Goal: Task Accomplishment & Management: Manage account settings

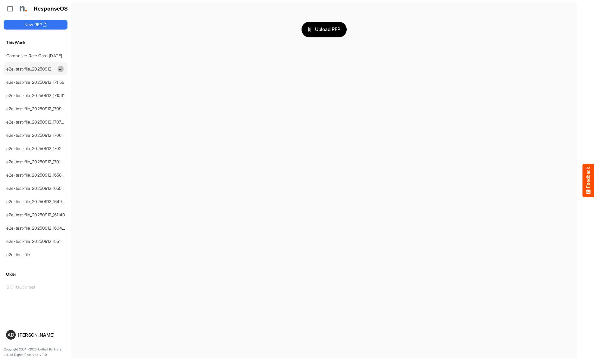
click at [61, 69] on span "dropdownbutton" at bounding box center [59, 69] width 3 height 4
click at [76, 87] on li "Delete" at bounding box center [76, 87] width 36 height 9
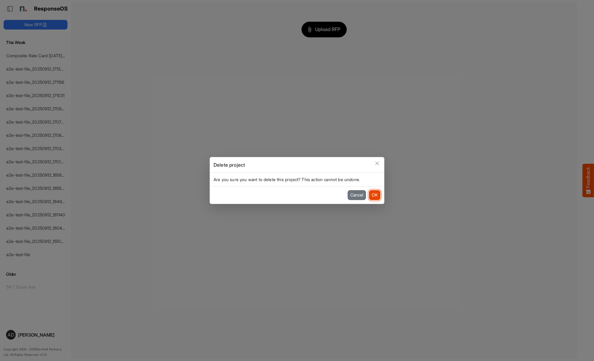
click at [374, 195] on button "OK" at bounding box center [374, 195] width 11 height 10
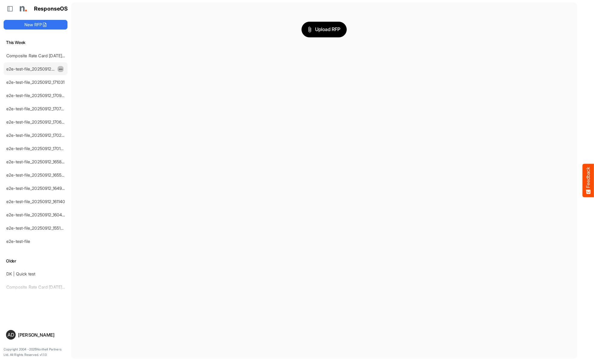
click at [61, 69] on span "dropdownbutton" at bounding box center [59, 69] width 3 height 4
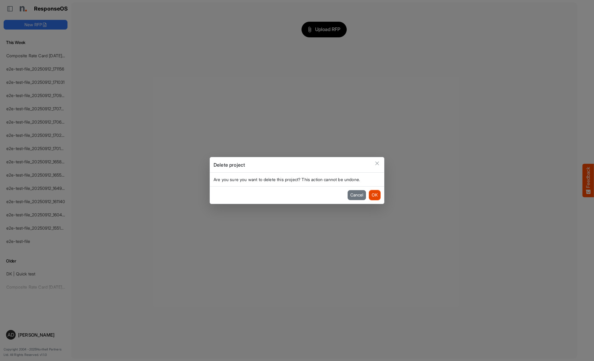
click at [374, 195] on button "OK" at bounding box center [374, 195] width 11 height 10
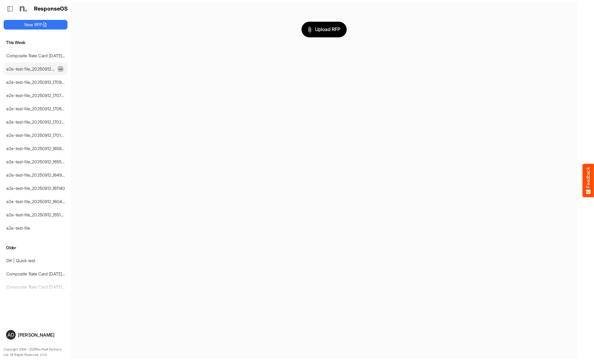
click at [61, 69] on span "dropdownbutton" at bounding box center [59, 69] width 3 height 4
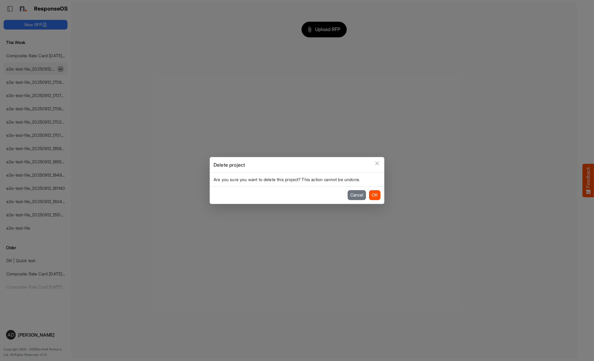
click at [374, 195] on button "OK" at bounding box center [374, 195] width 11 height 10
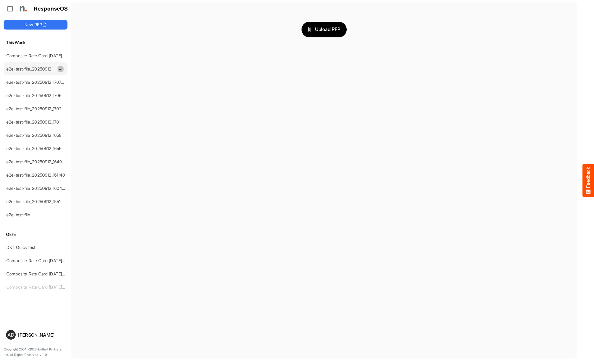
click at [61, 69] on span "dropdownbutton" at bounding box center [59, 69] width 3 height 4
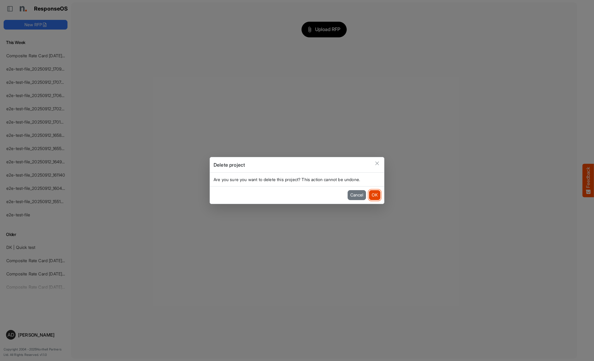
click at [374, 195] on button "OK" at bounding box center [374, 195] width 11 height 10
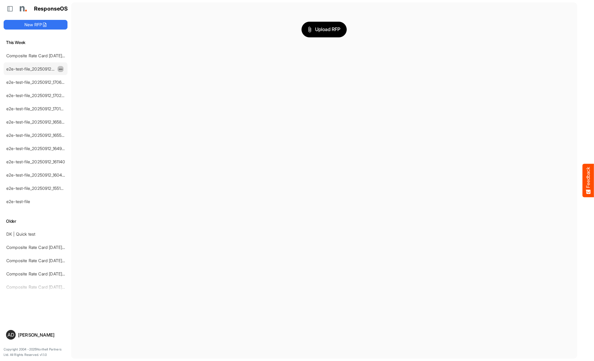
click at [61, 69] on span "dropdownbutton" at bounding box center [59, 69] width 3 height 4
click at [76, 87] on li "Delete" at bounding box center [76, 87] width 36 height 9
click at [61, 69] on span "dropdownbutton" at bounding box center [59, 69] width 3 height 4
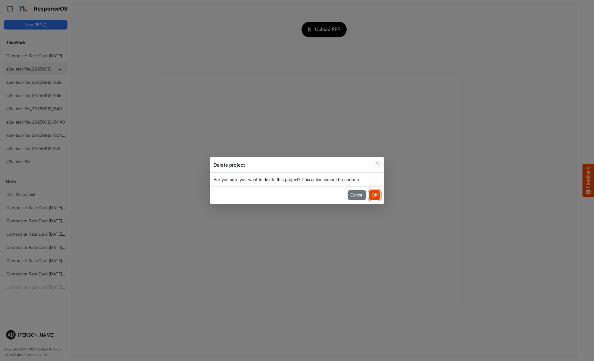
click at [374, 195] on button "OK" at bounding box center [374, 195] width 11 height 10
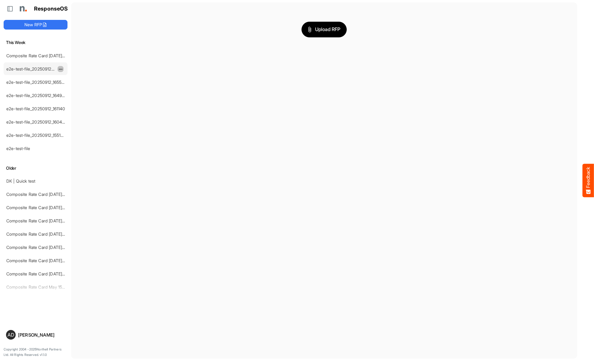
click at [61, 69] on span "dropdownbutton" at bounding box center [59, 69] width 3 height 4
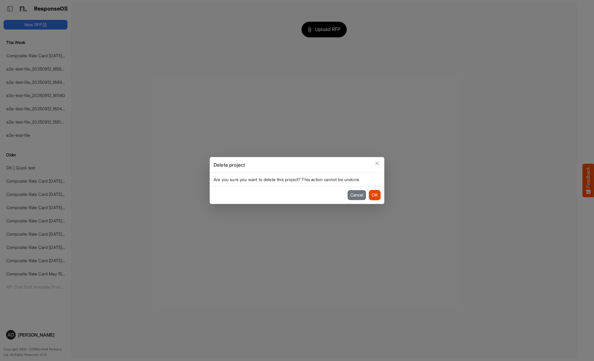
click at [374, 195] on button "OK" at bounding box center [374, 195] width 11 height 10
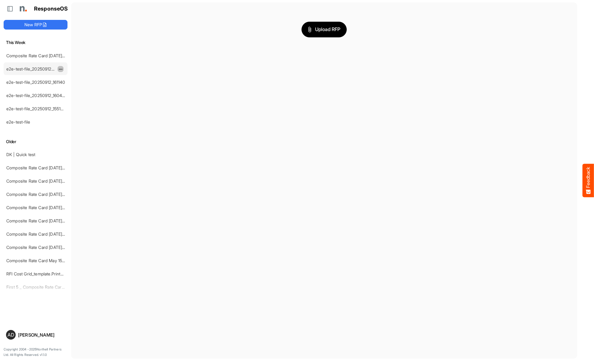
click at [61, 69] on span "dropdownbutton" at bounding box center [59, 69] width 3 height 4
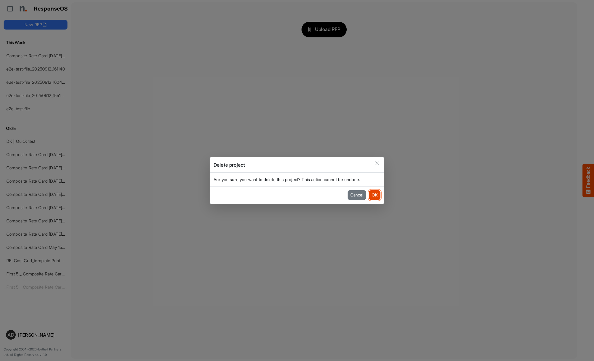
click at [374, 195] on button "OK" at bounding box center [374, 195] width 11 height 10
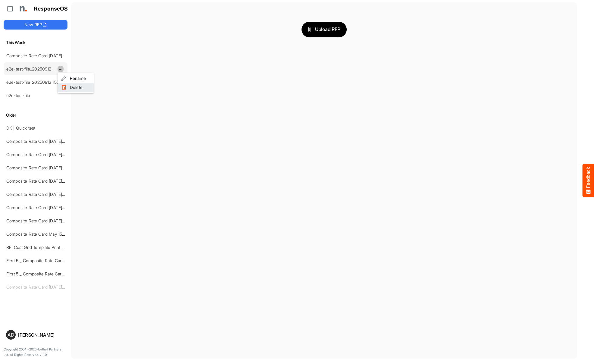
click at [76, 87] on li "Delete" at bounding box center [76, 87] width 36 height 9
click at [61, 69] on span "dropdownbutton" at bounding box center [59, 69] width 3 height 4
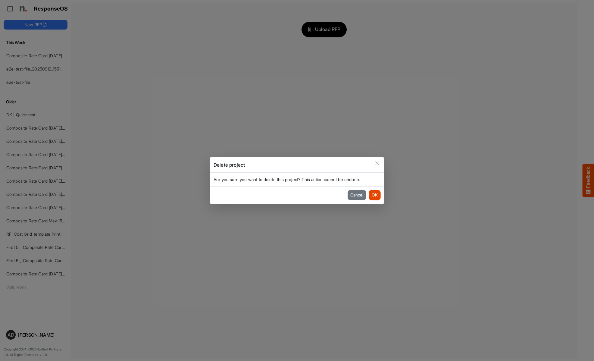
click at [374, 195] on button "OK" at bounding box center [374, 195] width 11 height 10
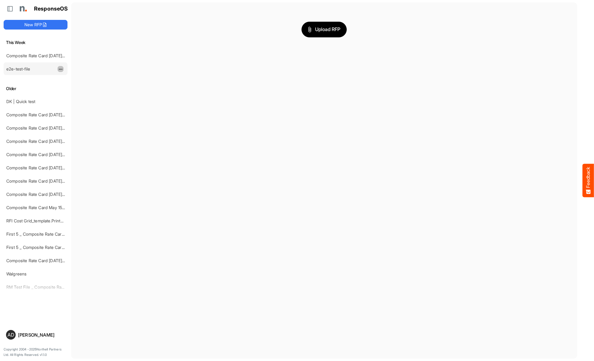
click at [61, 69] on span "dropdownbutton" at bounding box center [59, 69] width 3 height 4
click at [61, 325] on span "dropdownbutton" at bounding box center [59, 327] width 3 height 4
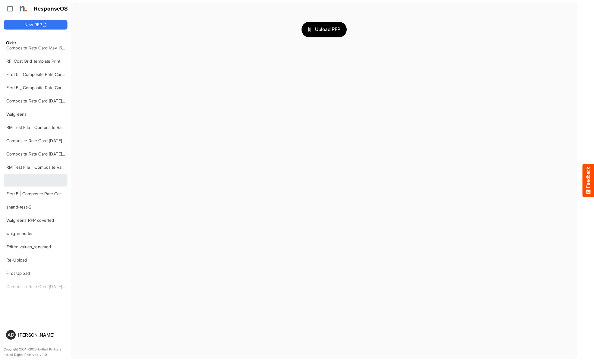
scroll to position [213, 0]
